Goal: Information Seeking & Learning: Learn about a topic

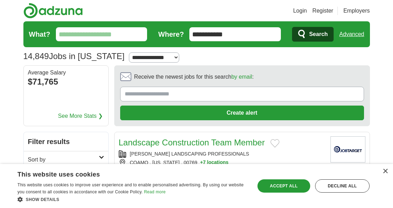
click at [176, 58] on select "**********" at bounding box center [154, 57] width 50 height 10
click at [103, 39] on input "What?" at bounding box center [101, 34] width 91 height 14
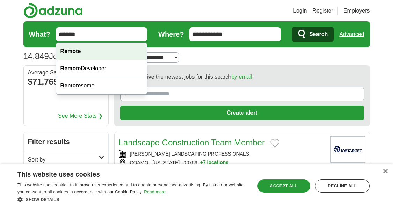
click at [66, 52] on strong "Remote" at bounding box center [70, 51] width 21 height 6
type input "******"
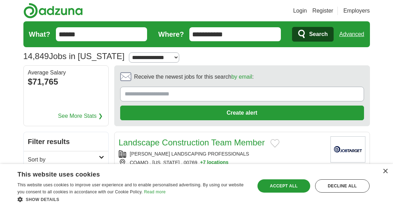
click at [317, 31] on span "Search" at bounding box center [318, 34] width 19 height 14
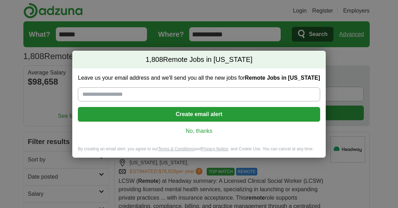
click at [205, 130] on link "No, thanks" at bounding box center [198, 131] width 231 height 8
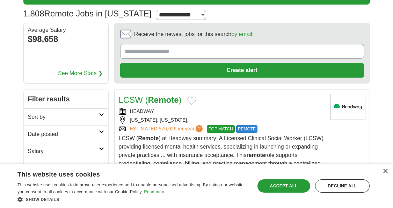
scroll to position [54, 0]
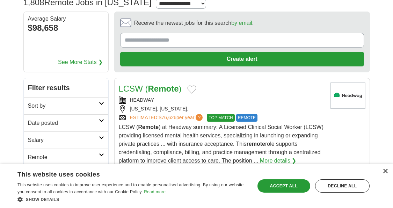
click at [384, 171] on div "×" at bounding box center [384, 171] width 5 height 5
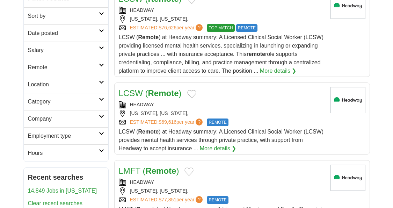
scroll to position [146, 0]
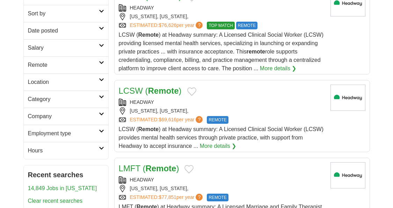
click at [42, 62] on h2 "Remote" at bounding box center [63, 65] width 71 height 8
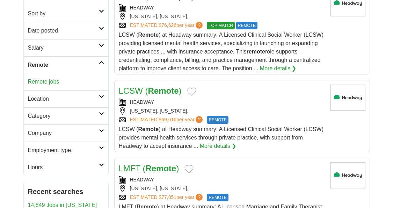
click at [41, 81] on link "Remote jobs" at bounding box center [43, 82] width 31 height 6
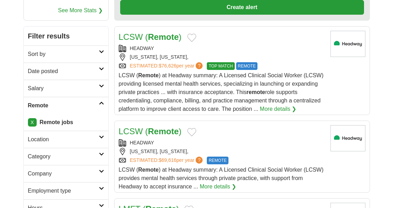
scroll to position [108, 0]
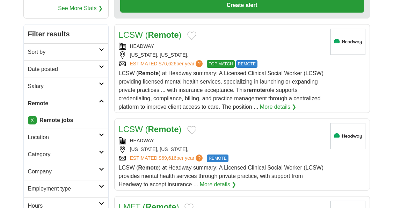
click at [49, 65] on h2 "Date posted" at bounding box center [63, 69] width 71 height 8
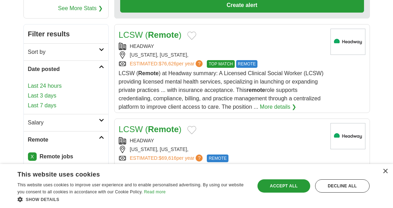
click at [44, 84] on link "Last 24 hours" at bounding box center [66, 86] width 76 height 8
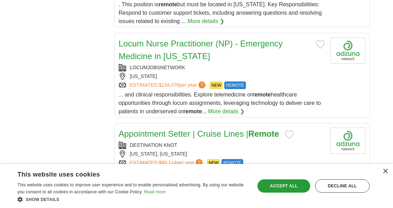
scroll to position [538, 0]
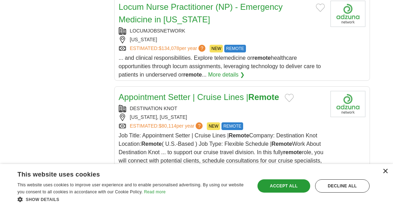
click at [384, 170] on div "×" at bounding box center [384, 171] width 5 height 5
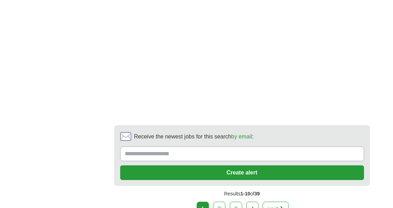
scroll to position [1341, 0]
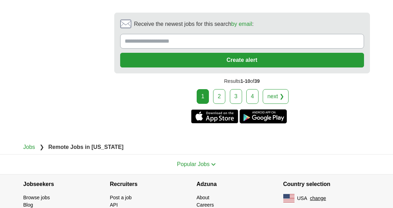
click at [220, 94] on link "2" at bounding box center [219, 96] width 12 height 15
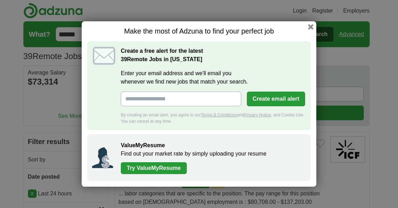
click at [297, 71] on label "Enter your email address and we'll email you whenever we find new jobs that mat…" at bounding box center [213, 77] width 184 height 17
click at [241, 91] on input "Enter your email address and we'll email you whenever we find new jobs that mat…" at bounding box center [181, 98] width 120 height 15
click at [309, 26] on button "button" at bounding box center [311, 27] width 8 height 8
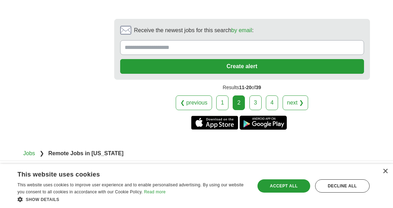
scroll to position [1457, 0]
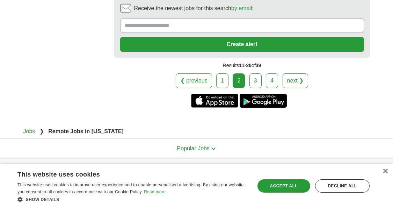
click at [256, 73] on link "3" at bounding box center [255, 80] width 12 height 15
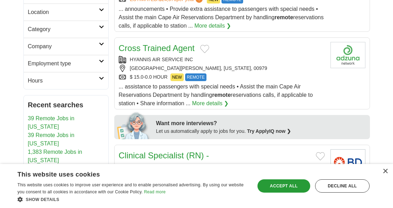
scroll to position [251, 0]
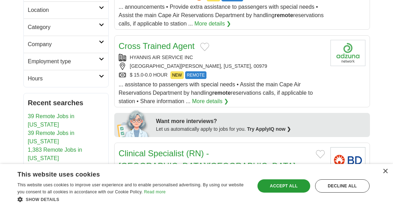
click at [180, 44] on link "Cross Trained Agent" at bounding box center [157, 45] width 76 height 9
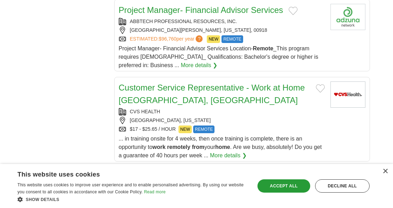
scroll to position [530, 0]
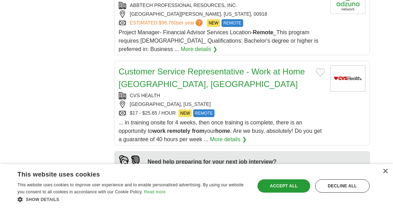
click at [253, 67] on link "Customer Service Representative - Work at Home [GEOGRAPHIC_DATA], [GEOGRAPHIC_D…" at bounding box center [212, 78] width 186 height 22
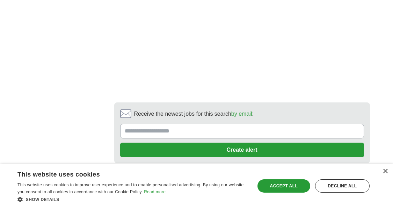
scroll to position [1203, 0]
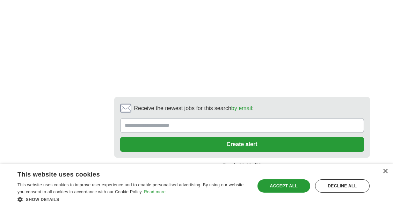
click at [270, 173] on link "4" at bounding box center [272, 180] width 12 height 15
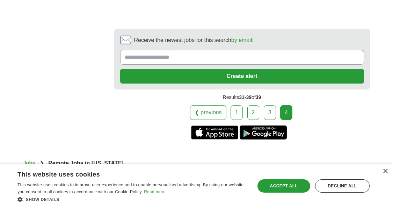
scroll to position [1231, 0]
